Goal: Information Seeking & Learning: Learn about a topic

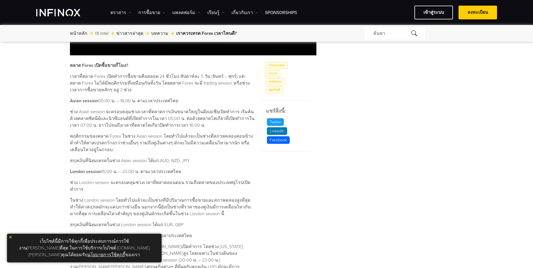
scroll to position [253, 0]
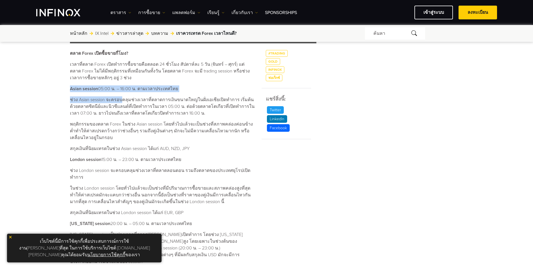
drag, startPoint x: 69, startPoint y: 90, endPoint x: 128, endPoint y: 103, distance: 60.0
click at [124, 101] on div "เราควรเทรด Forex เวลาไหนดี? ค้นหาโดย INFINOX [DATE] 08:38 (GMT +0) เวลาที่อ่าน …" at bounding box center [266, 130] width 405 height 655
drag, startPoint x: 128, startPoint y: 103, endPoint x: 180, endPoint y: 137, distance: 62.6
click at [181, 138] on p "พฤติกรรมของตลาด Forex ในช่วง Asian session โดยทั่วไปแล้วจะเป็นช่วงที่สภาพคล่องค…" at bounding box center [162, 131] width 185 height 20
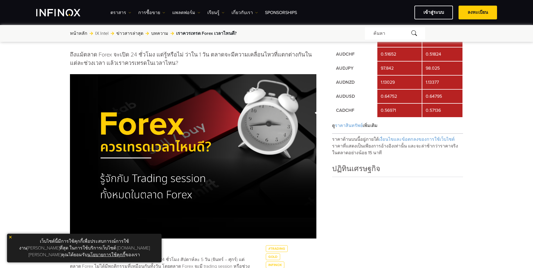
scroll to position [0, 0]
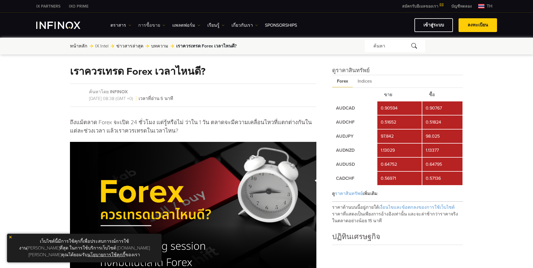
click at [157, 27] on link "การซื้อขาย" at bounding box center [151, 25] width 27 height 7
click at [121, 28] on link "ตราสาร" at bounding box center [120, 25] width 21 height 7
click at [153, 24] on link "การซื้อขาย" at bounding box center [151, 25] width 27 height 7
click at [182, 24] on link "แพลตฟอร์ม" at bounding box center [186, 25] width 28 height 7
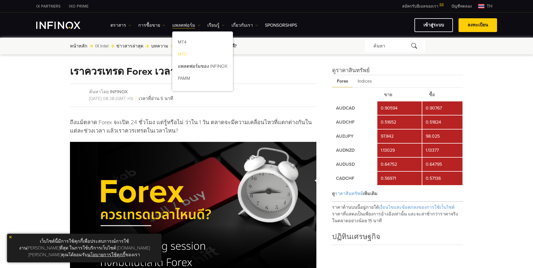
click at [179, 54] on link "MT5" at bounding box center [202, 55] width 61 height 12
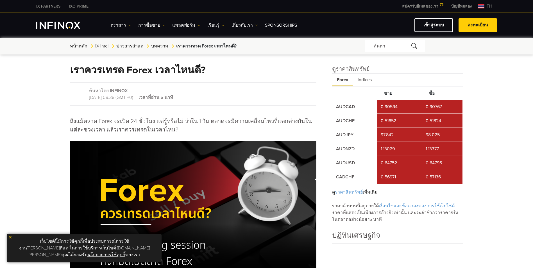
click at [154, 48] on link "บทความ" at bounding box center [159, 46] width 17 height 7
click at [214, 24] on link "เรียนรู้" at bounding box center [215, 25] width 17 height 7
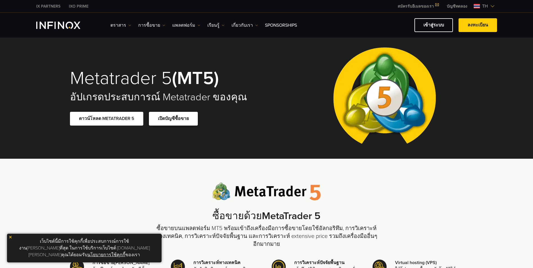
click at [173, 119] on span at bounding box center [173, 119] width 0 height 0
